Goal: Check status: Check status

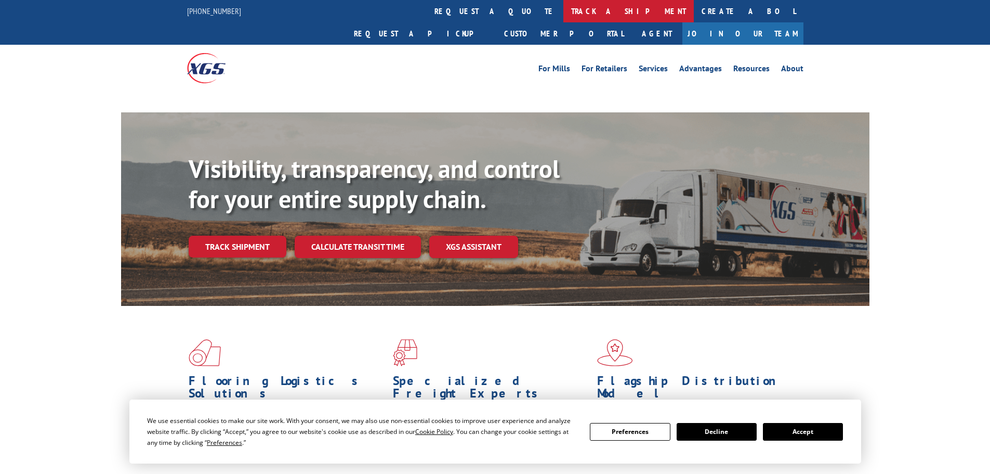
click at [563, 17] on link "track a shipment" at bounding box center [628, 11] width 130 height 22
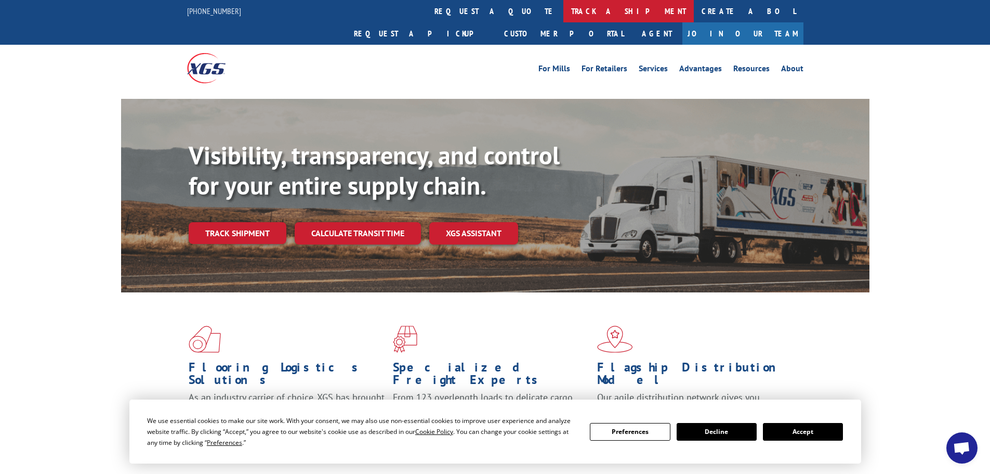
click at [563, 19] on link "track a shipment" at bounding box center [628, 11] width 130 height 22
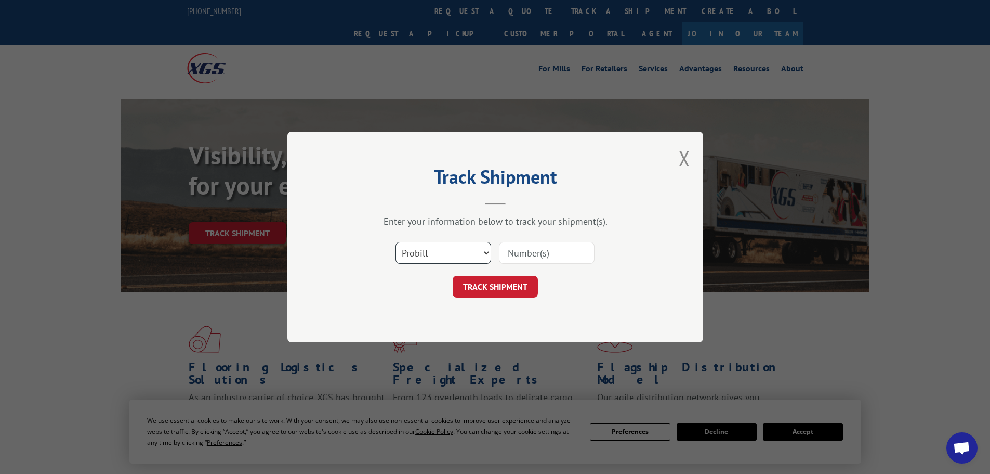
click at [438, 243] on select "Select category... Probill BOL PO" at bounding box center [444, 253] width 96 height 22
select select "bol"
click at [396, 242] on select "Select category... Probill BOL PO" at bounding box center [444, 253] width 96 height 22
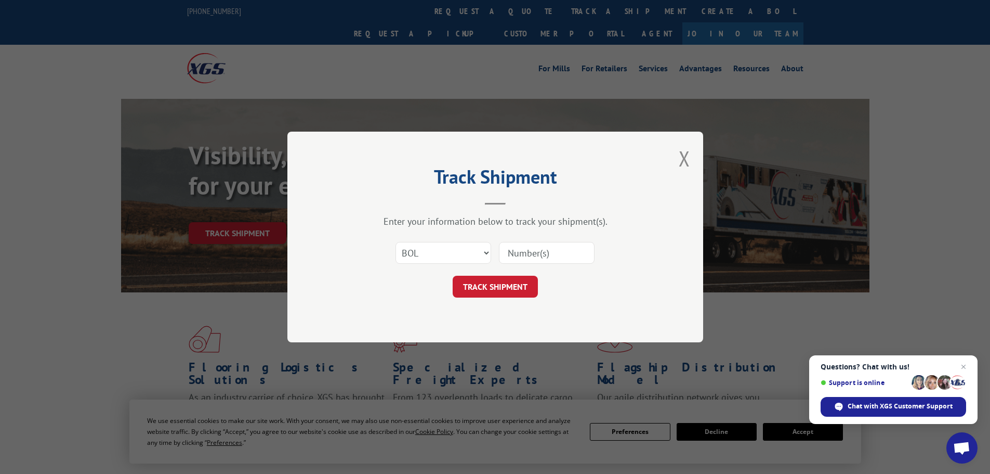
paste input "6013207"
type input "6013207"
click at [509, 280] on button "TRACK SHIPMENT" at bounding box center [495, 286] width 85 height 22
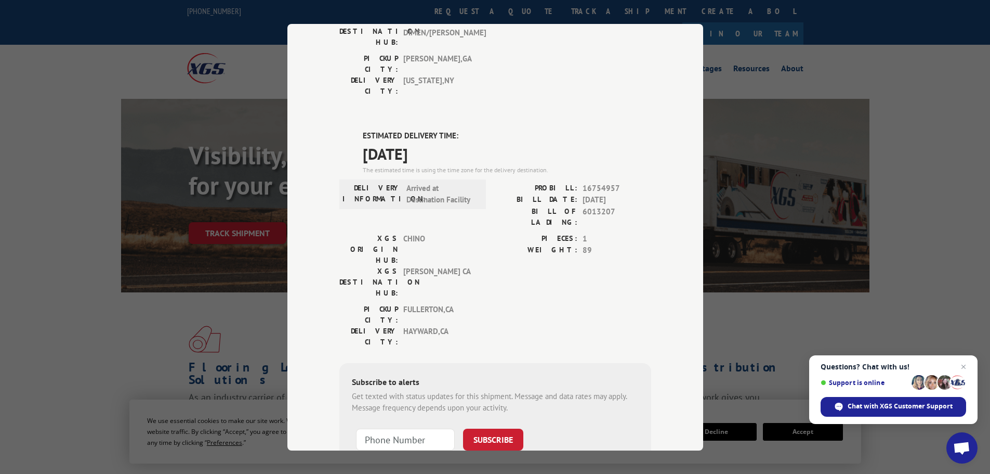
scroll to position [208, 0]
click at [597, 204] on span "6013207" at bounding box center [617, 215] width 69 height 22
copy span "6013207"
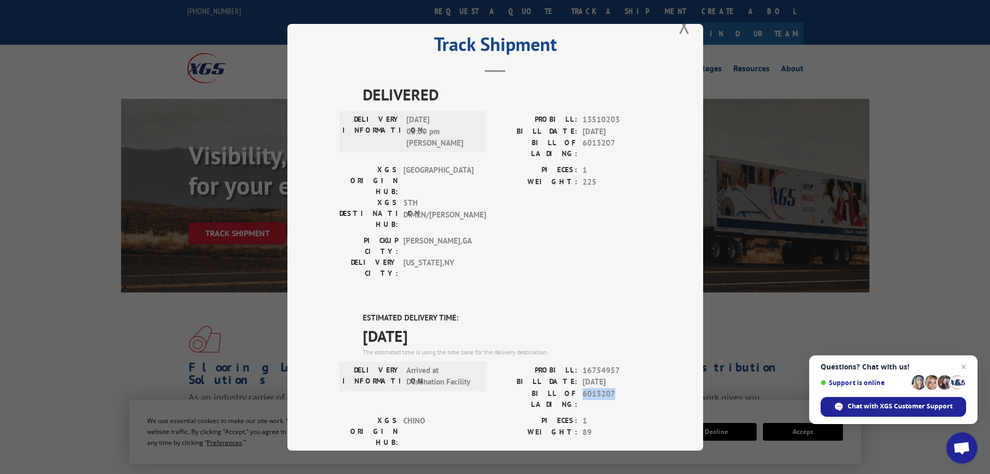
scroll to position [0, 0]
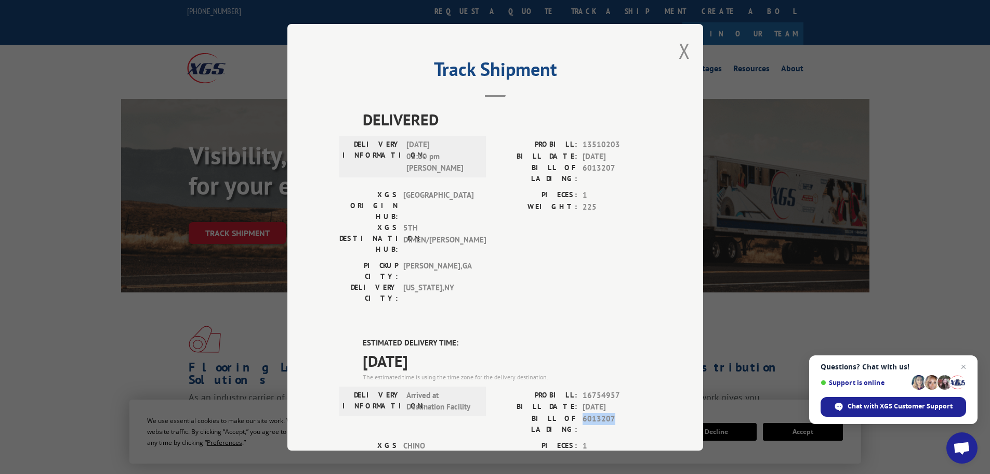
click at [679, 54] on button "Close modal" at bounding box center [684, 51] width 11 height 28
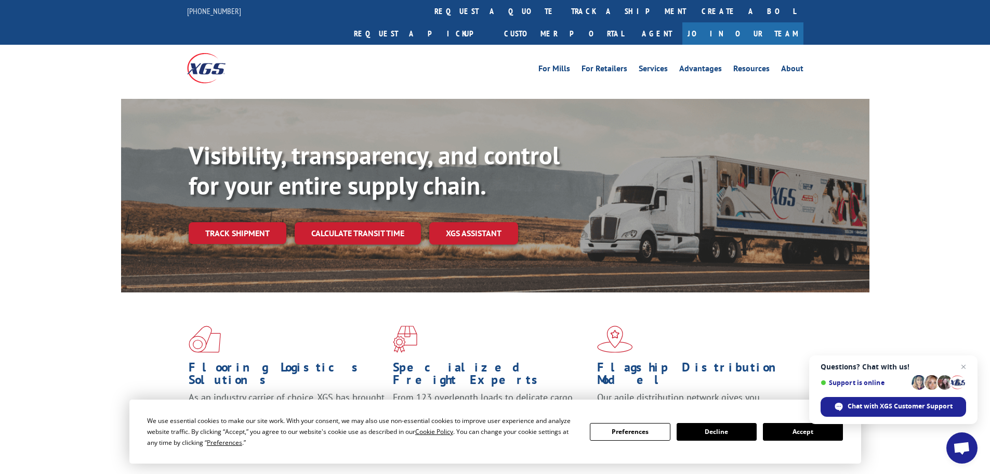
click at [956, 366] on span "Questions? Chat with us!" at bounding box center [894, 366] width 146 height 8
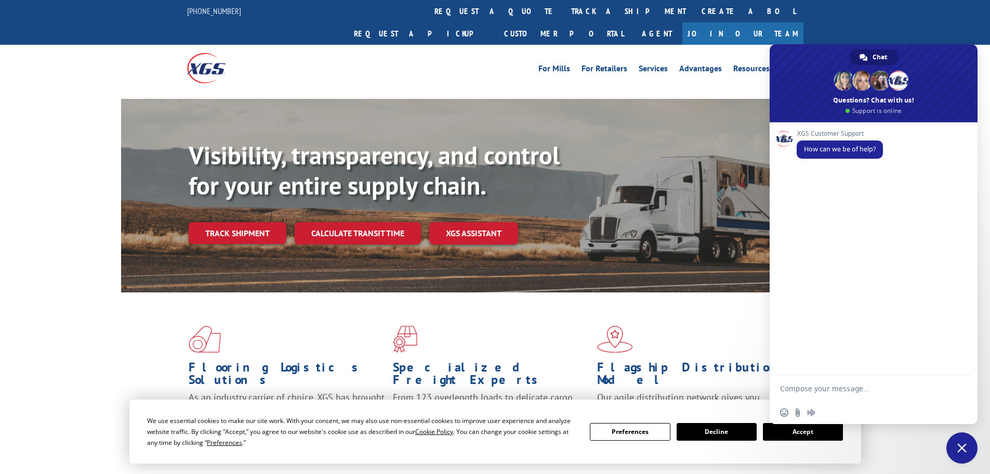
click at [776, 434] on button "Accept" at bounding box center [803, 432] width 80 height 18
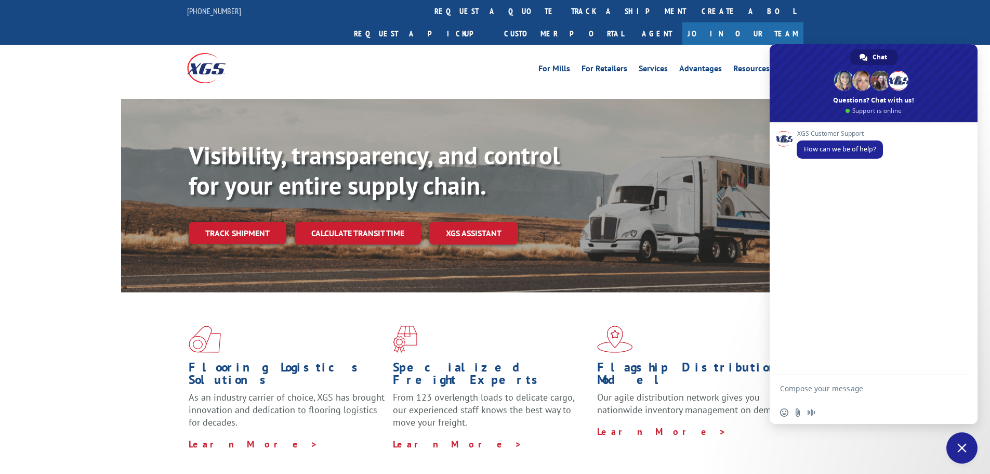
click at [788, 80] on span at bounding box center [874, 83] width 208 height 78
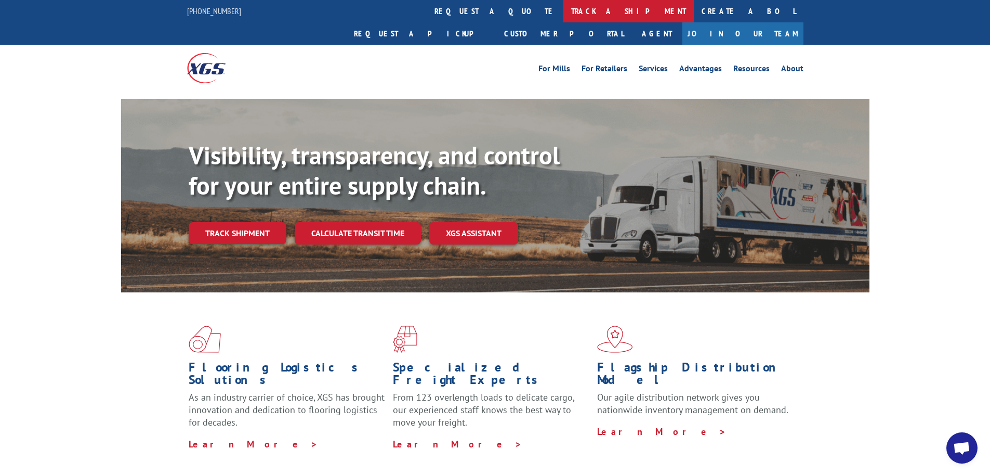
click at [563, 9] on link "track a shipment" at bounding box center [628, 11] width 130 height 22
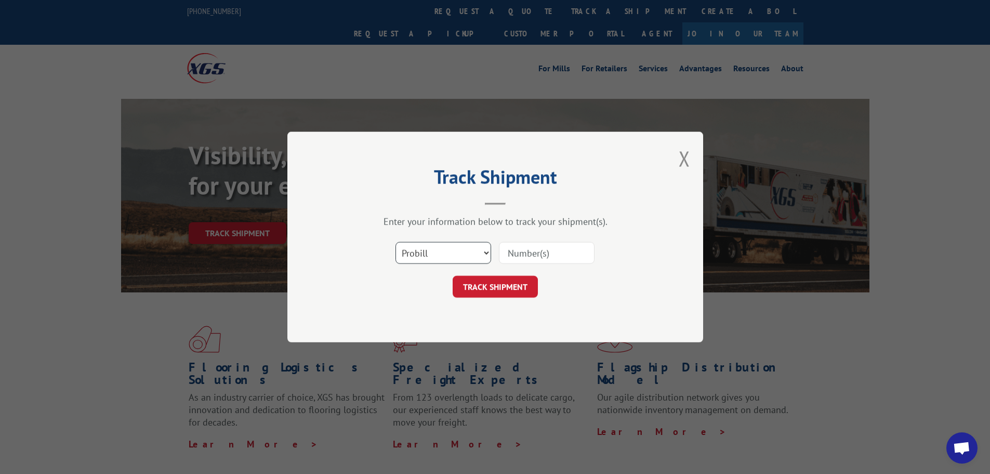
click at [425, 247] on select "Select category... Probill BOL PO" at bounding box center [444, 253] width 96 height 22
select select "bol"
click at [396, 242] on select "Select category... Probill BOL PO" at bounding box center [444, 253] width 96 height 22
paste input "444269"
type input "444269"
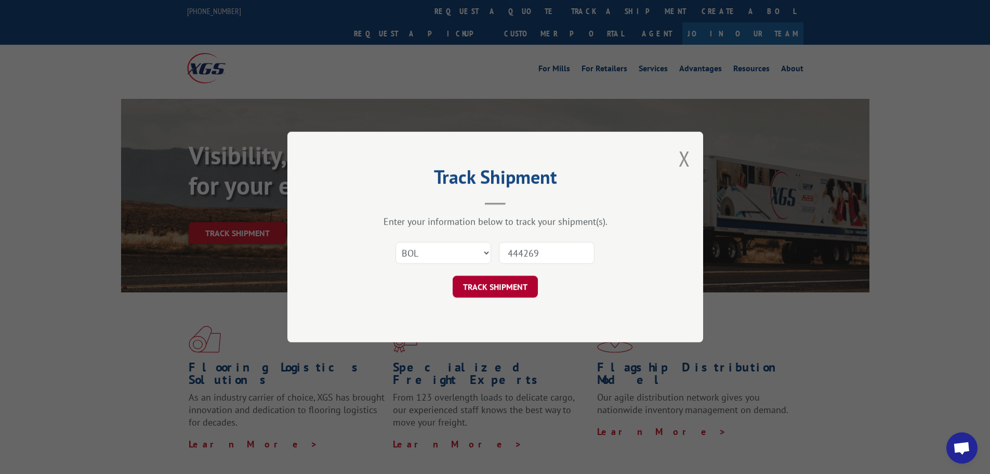
click at [507, 288] on button "TRACK SHIPMENT" at bounding box center [495, 286] width 85 height 22
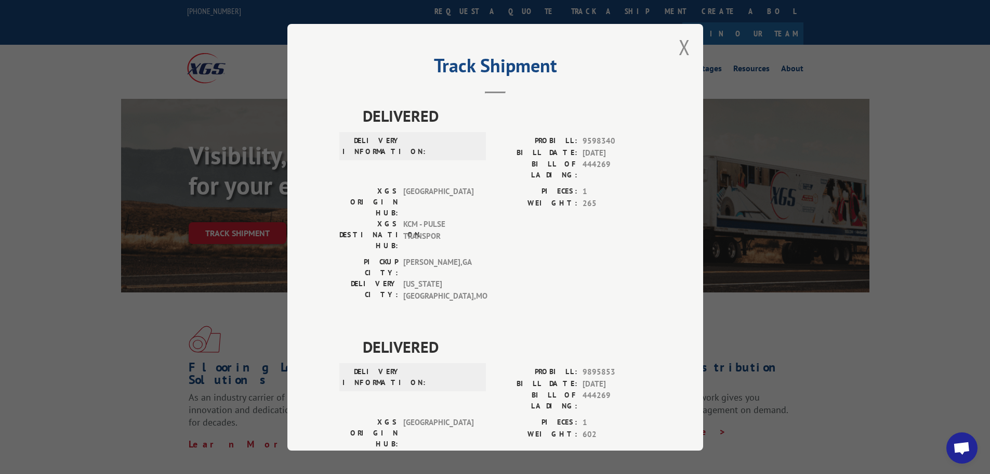
scroll to position [3, 0]
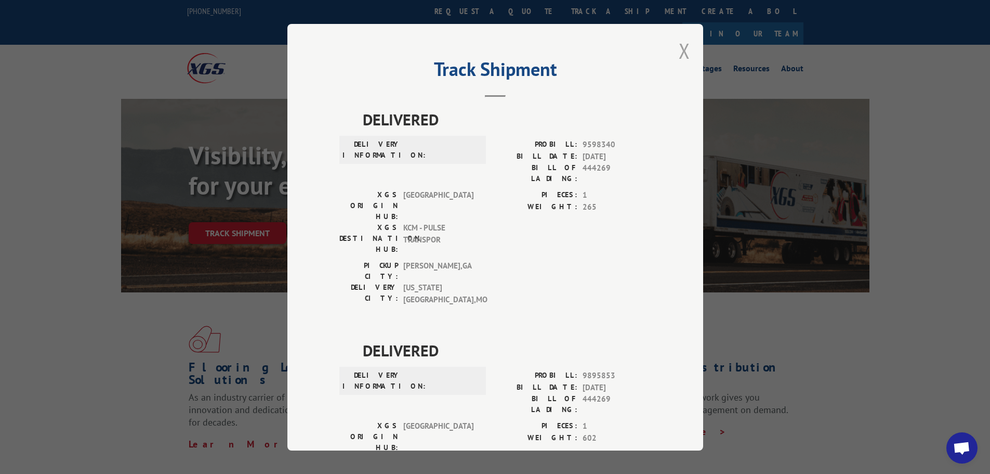
click at [682, 51] on button "Close modal" at bounding box center [684, 51] width 11 height 28
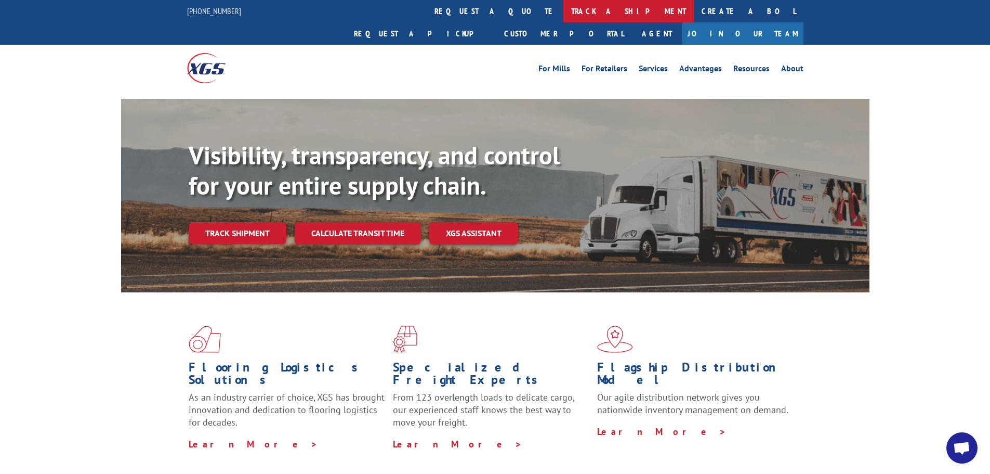
click at [563, 8] on link "track a shipment" at bounding box center [628, 11] width 130 height 22
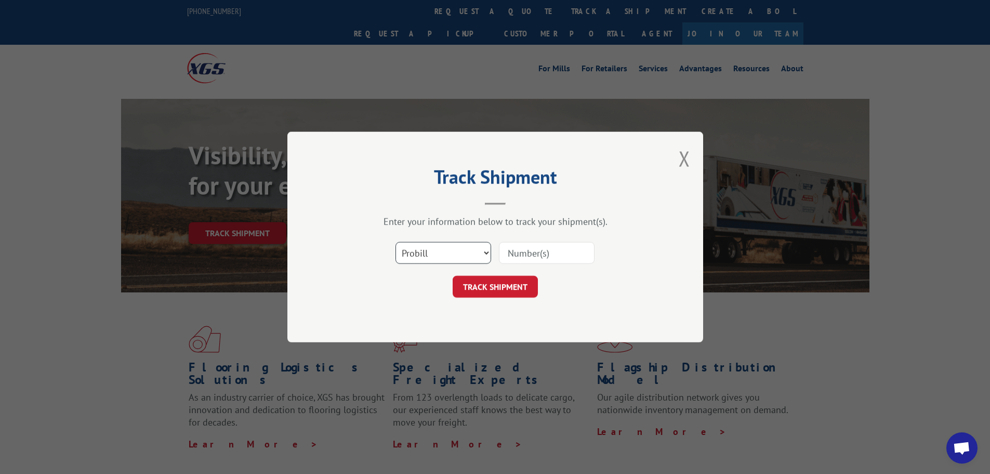
click at [432, 242] on select "Select category... Probill BOL PO" at bounding box center [444, 253] width 96 height 22
select select "bol"
click at [396, 242] on select "Select category... Probill BOL PO" at bounding box center [444, 253] width 96 height 22
paste input "5176359"
type input "5176359"
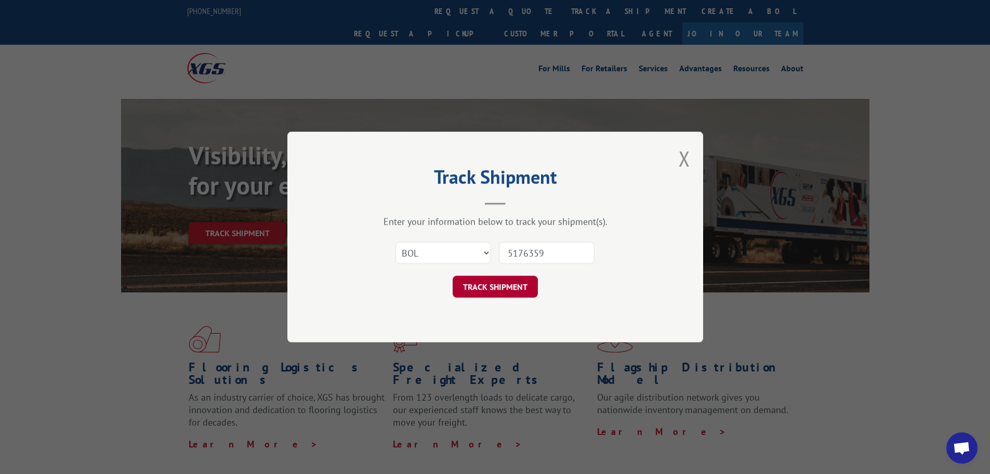
click at [517, 279] on button "TRACK SHIPMENT" at bounding box center [495, 286] width 85 height 22
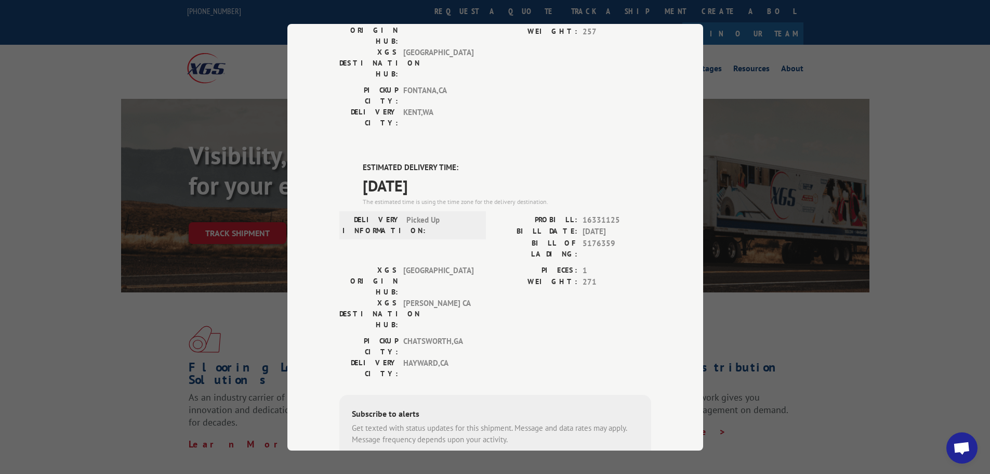
scroll to position [156, 0]
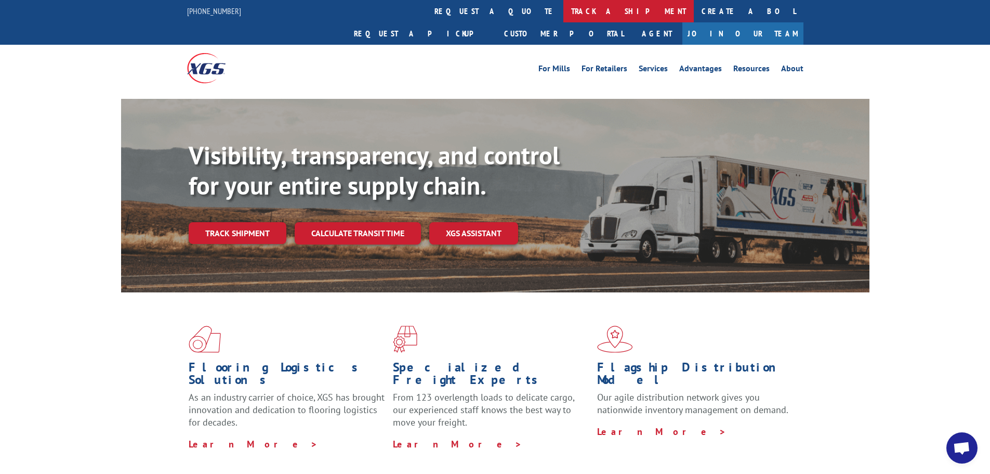
click at [563, 7] on link "track a shipment" at bounding box center [628, 11] width 130 height 22
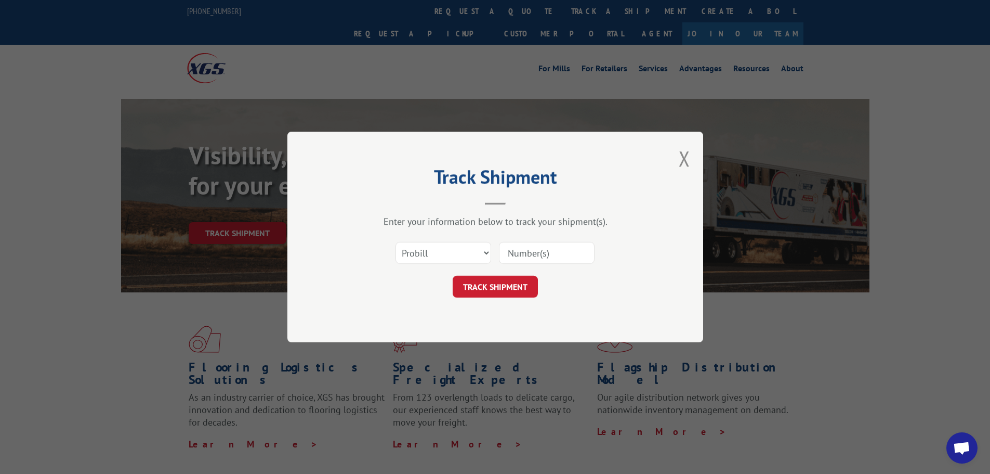
scroll to position [0, 0]
click at [468, 255] on select "Select category... Probill BOL PO" at bounding box center [444, 253] width 96 height 22
select select "bol"
click at [396, 242] on select "Select category... Probill BOL PO" at bounding box center [444, 253] width 96 height 22
click at [504, 265] on div at bounding box center [547, 253] width 96 height 24
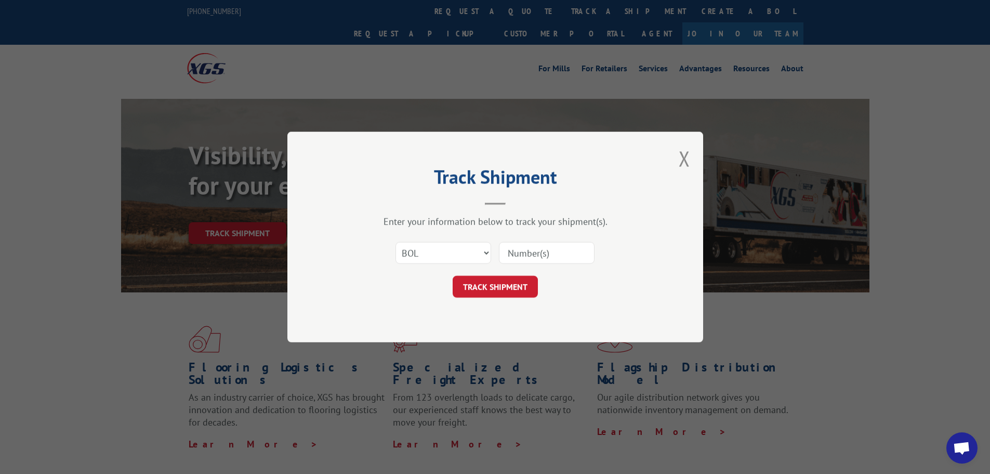
click at [523, 254] on input at bounding box center [547, 253] width 96 height 22
paste input "5176359"
type input "5176359"
click at [513, 283] on button "TRACK SHIPMENT" at bounding box center [495, 286] width 85 height 22
